Goal: Task Accomplishment & Management: Complete application form

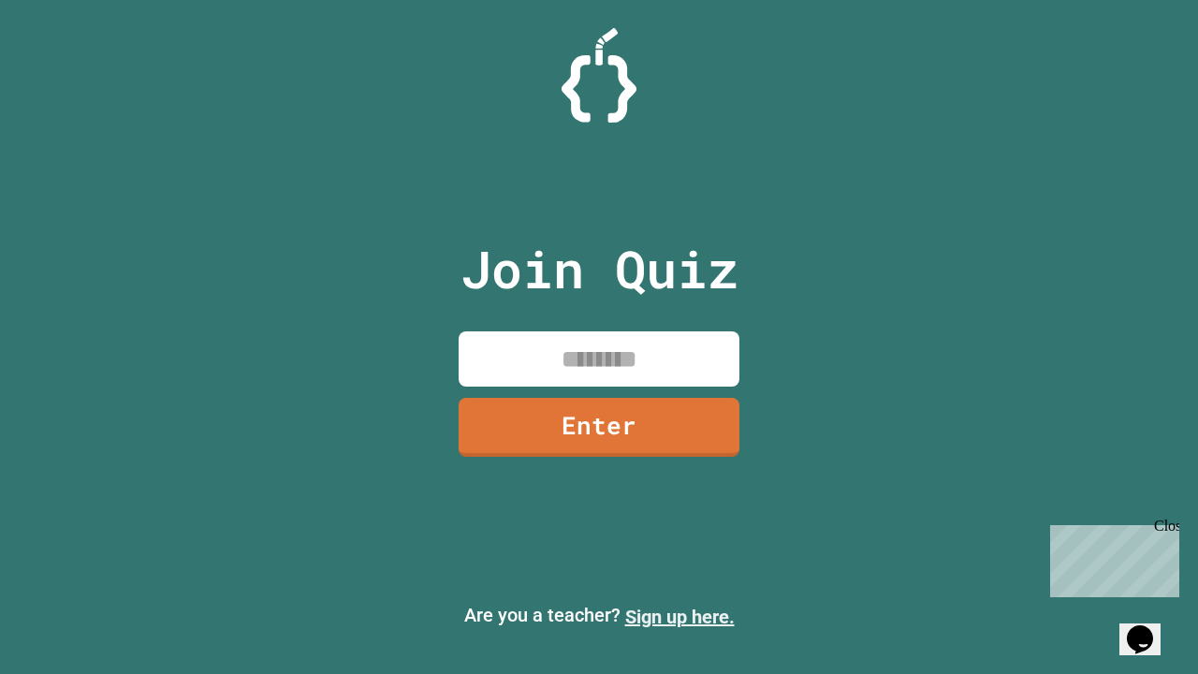
click at [679, 617] on link "Sign up here." at bounding box center [679, 616] width 109 height 22
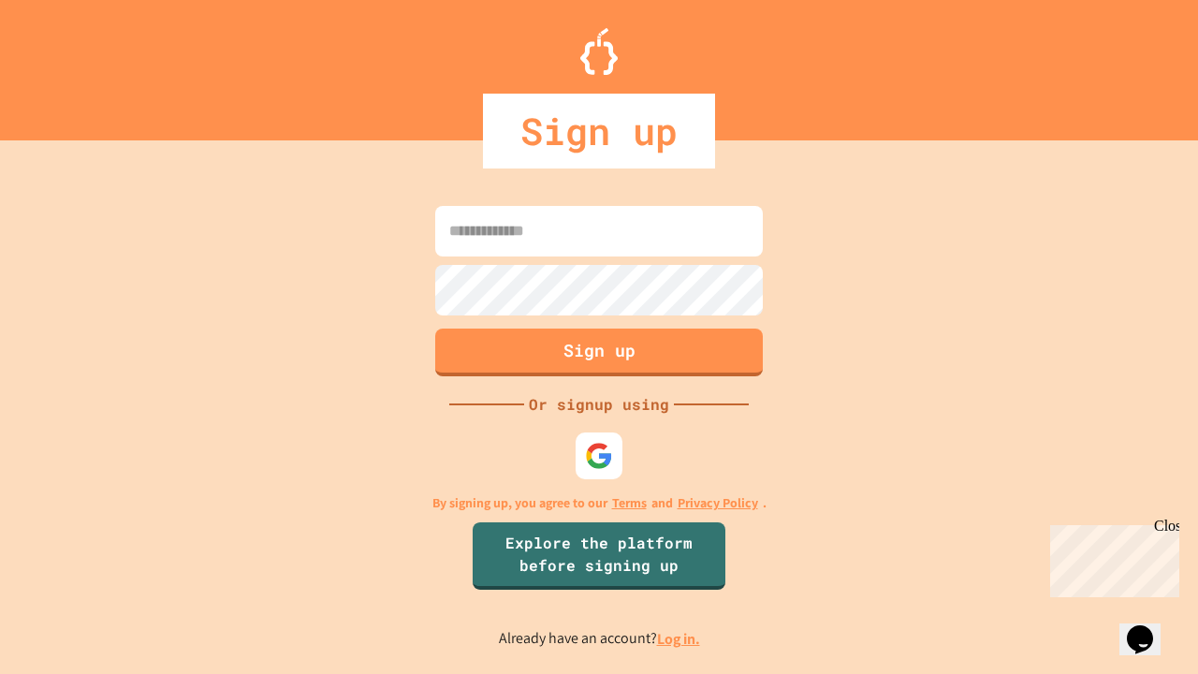
click at [679, 638] on link "Log in." at bounding box center [678, 639] width 43 height 20
